Goal: Task Accomplishment & Management: Complete application form

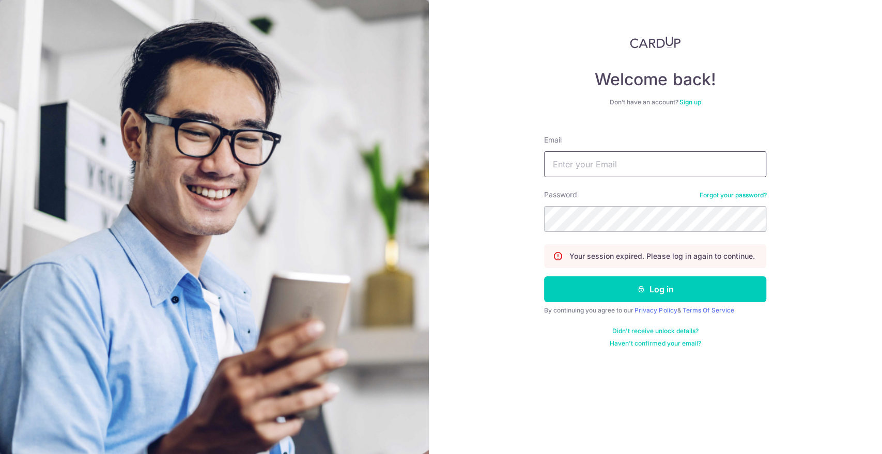
click at [562, 164] on input "Email" at bounding box center [655, 164] width 222 height 26
type input "kenninc@gmail.com"
click at [544, 276] on button "Log in" at bounding box center [655, 289] width 222 height 26
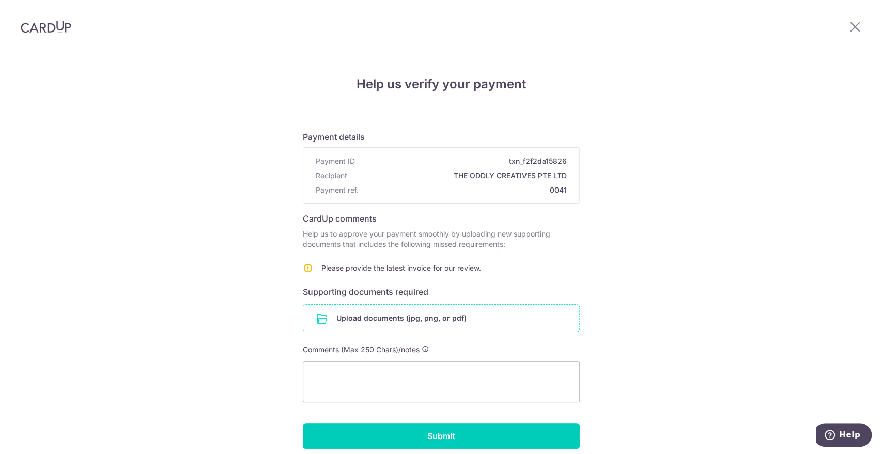
click at [324, 323] on input "file" at bounding box center [441, 318] width 276 height 27
click at [351, 321] on input "file" at bounding box center [441, 318] width 276 height 27
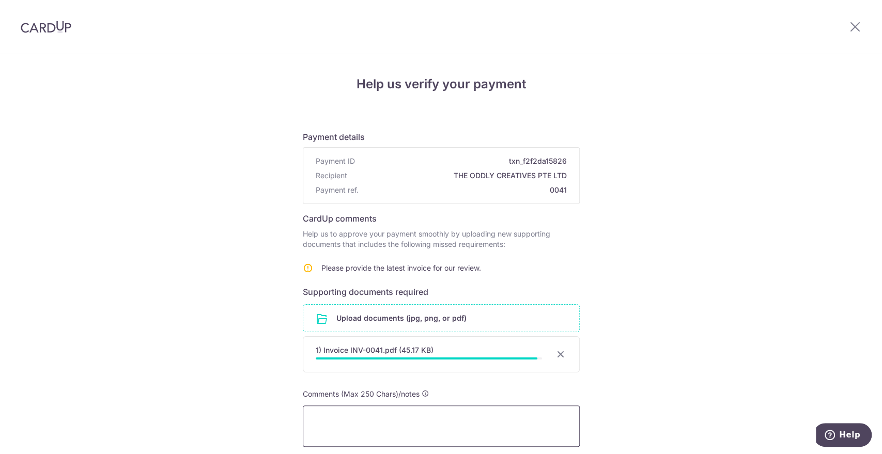
click at [360, 421] on textarea at bounding box center [441, 426] width 277 height 41
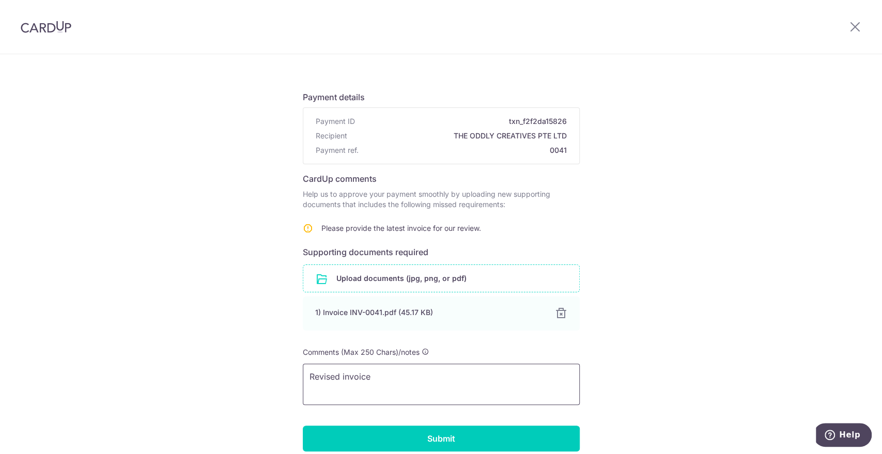
scroll to position [85, 0]
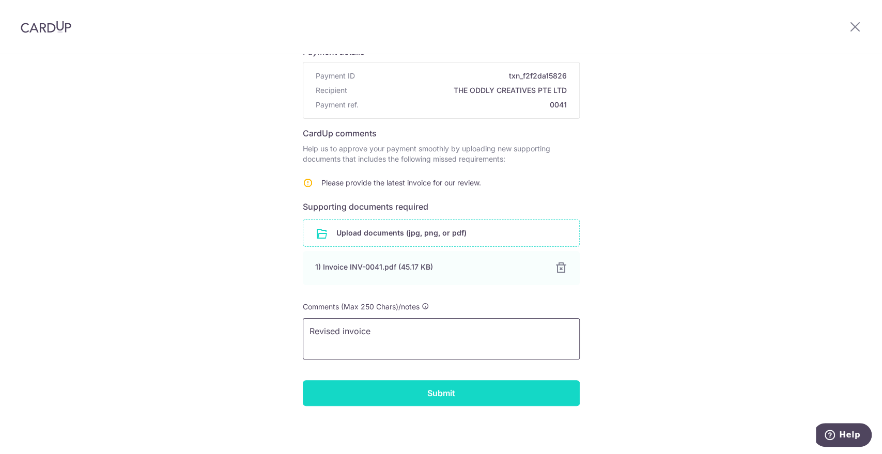
type textarea "Revised invoice"
click at [361, 391] on input "Submit" at bounding box center [441, 393] width 277 height 26
